Goal: Navigation & Orientation: Find specific page/section

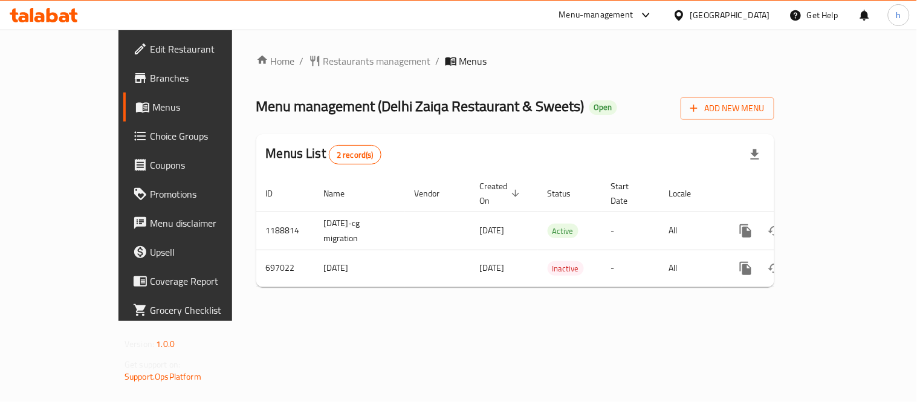
click at [47, 12] on icon at bounding box center [52, 15] width 11 height 15
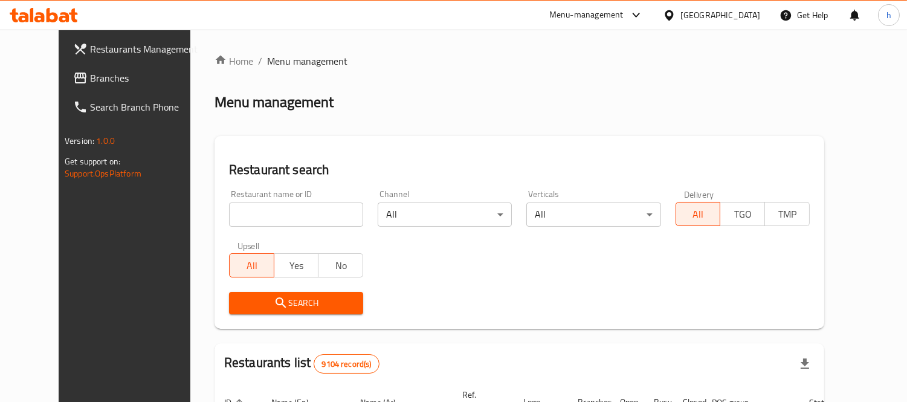
click at [90, 80] on span "Branches" at bounding box center [145, 78] width 111 height 15
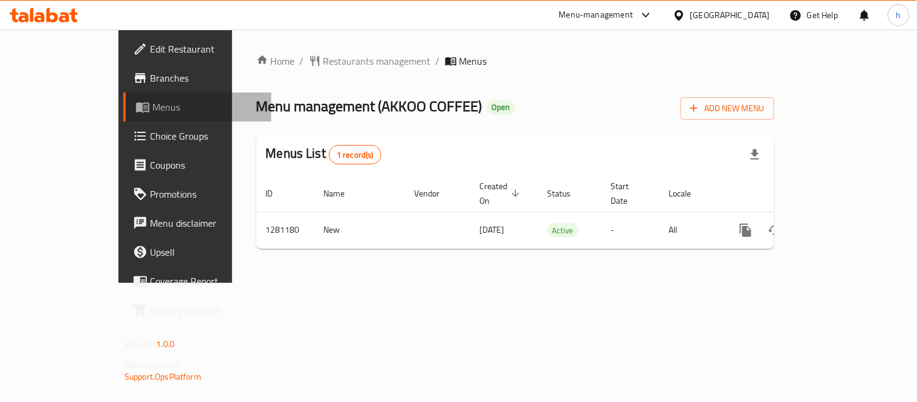
click at [152, 106] on span "Menus" at bounding box center [206, 107] width 109 height 15
click at [150, 134] on span "Choice Groups" at bounding box center [206, 136] width 112 height 15
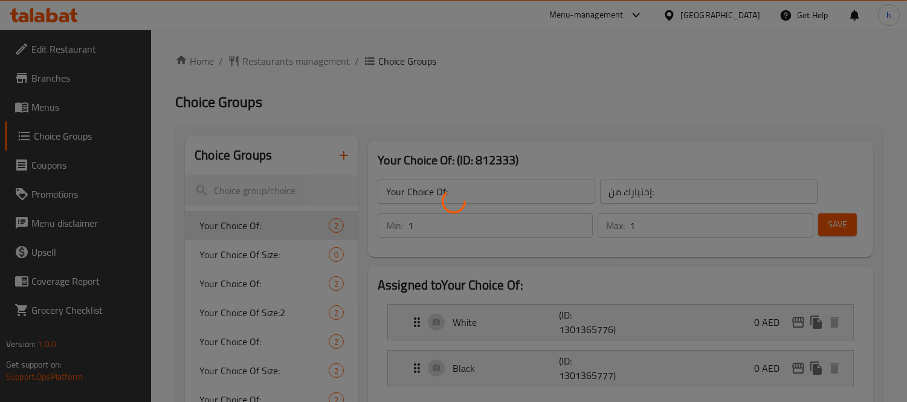
click at [246, 281] on div at bounding box center [453, 201] width 907 height 402
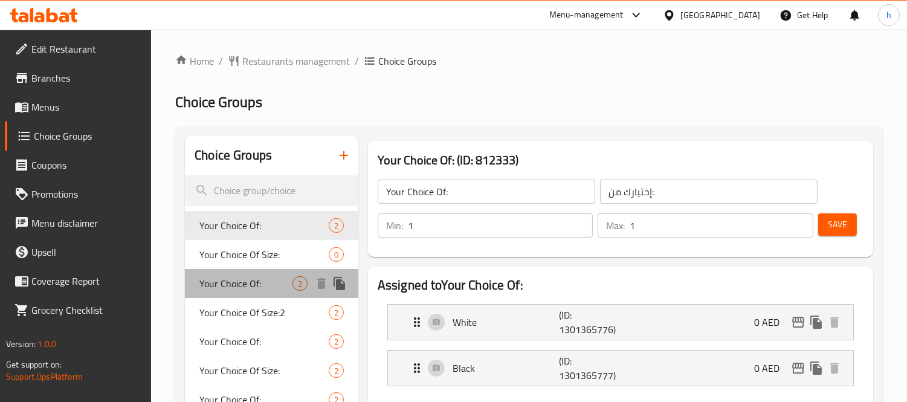
click at [251, 283] on span "Your Choice Of:" at bounding box center [245, 283] width 93 height 15
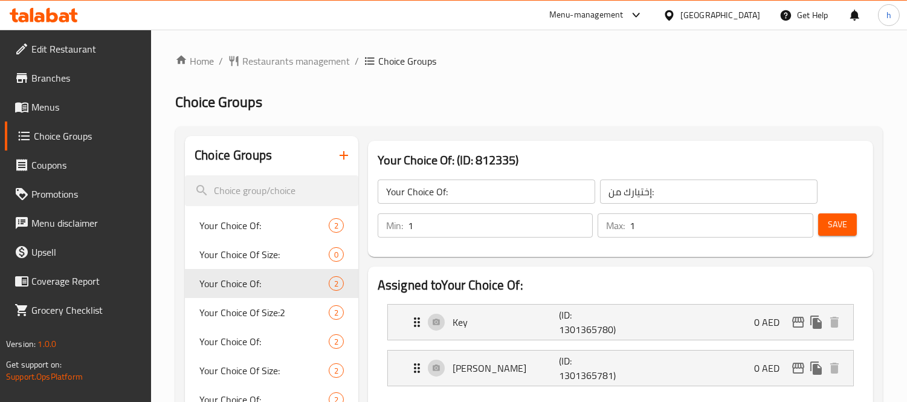
scroll to position [67, 0]
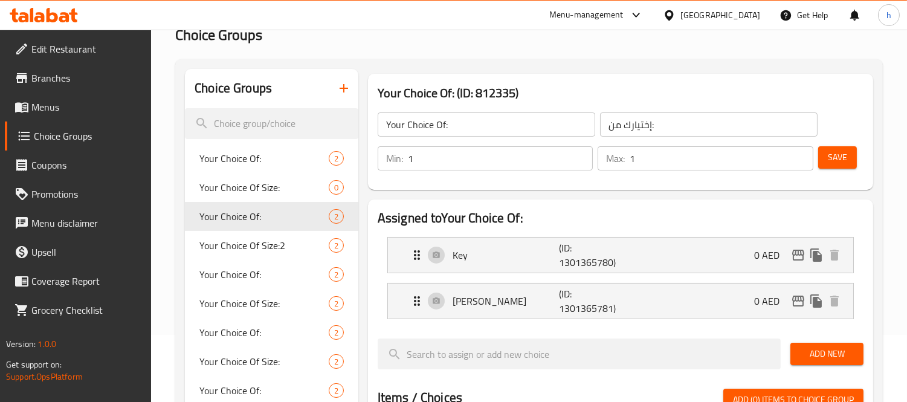
drag, startPoint x: 51, startPoint y: 6, endPoint x: 92, endPoint y: 25, distance: 46.0
click at [50, 6] on div at bounding box center [44, 15] width 88 height 24
click at [51, 16] on icon at bounding box center [44, 15] width 68 height 15
